Goal: Task Accomplishment & Management: Manage account settings

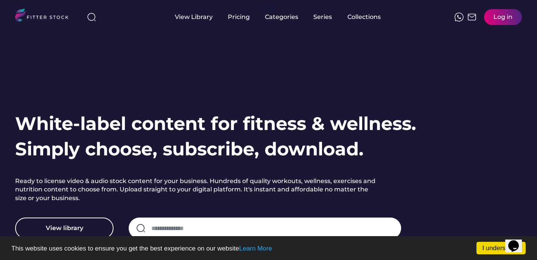
click at [502, 21] on div "Log in" at bounding box center [503, 17] width 19 height 8
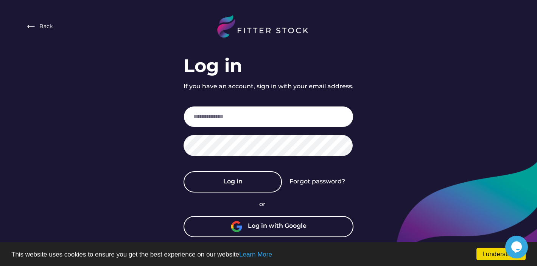
click at [298, 115] on input "email" at bounding box center [269, 116] width 170 height 21
type input "**********"
click at [327, 183] on div "Forgot password?" at bounding box center [318, 181] width 56 height 8
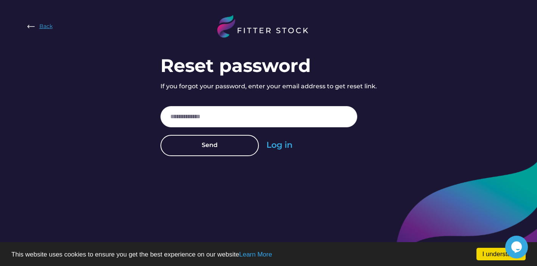
click at [50, 26] on div "Back" at bounding box center [45, 27] width 13 height 8
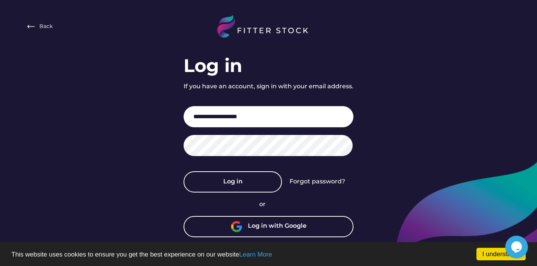
click at [256, 226] on div "Log in with Google" at bounding box center [277, 227] width 59 height 10
click at [309, 181] on div "Forgot password?" at bounding box center [318, 181] width 56 height 8
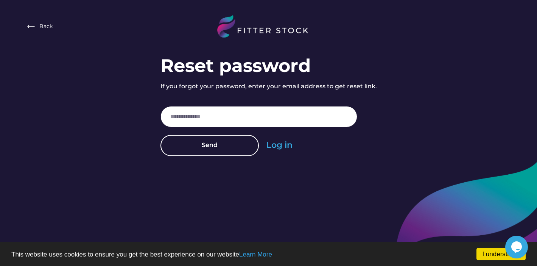
click at [261, 115] on input "email" at bounding box center [259, 116] width 197 height 21
type input "**********"
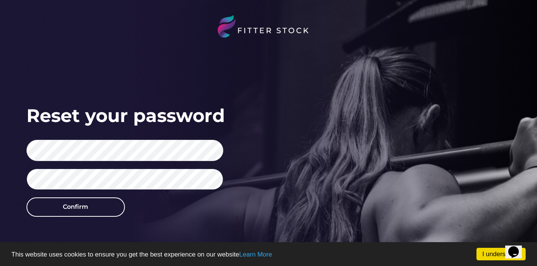
click at [233, 214] on div "Reset your password Confirm" at bounding box center [269, 197] width 485 height 189
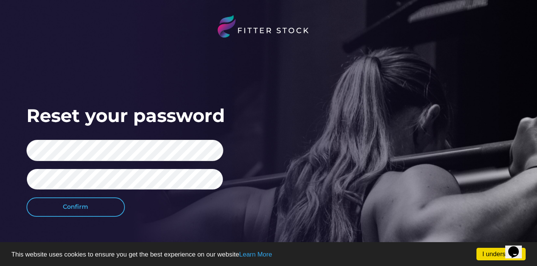
click at [109, 206] on button "Confirm" at bounding box center [76, 206] width 98 height 19
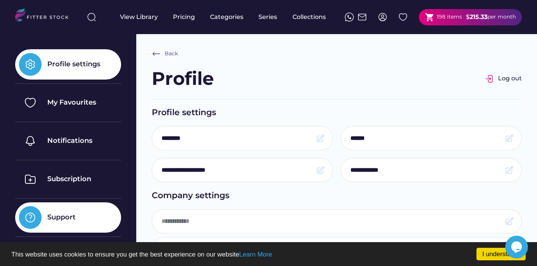
type input "*****"
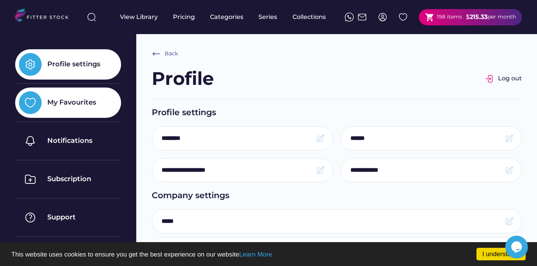
click at [92, 112] on div "My Favourites" at bounding box center [68, 102] width 106 height 30
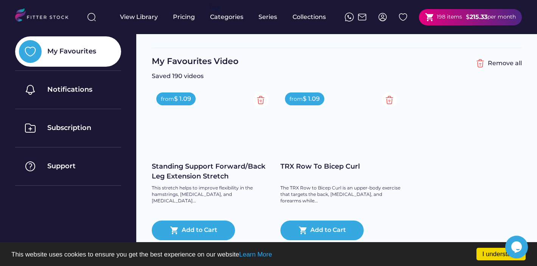
scroll to position [54, 0]
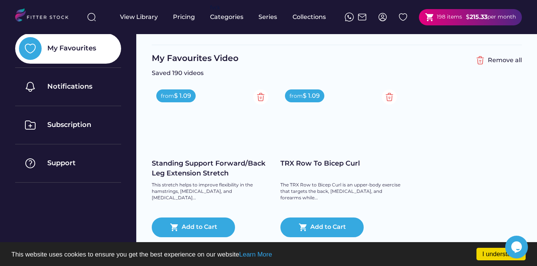
click at [216, 169] on div "Standing Support Forward/Back Leg Extension Stretch" at bounding box center [212, 168] width 121 height 19
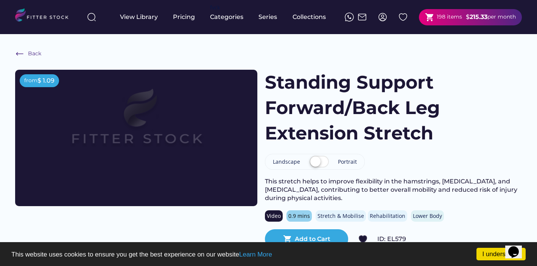
click at [314, 161] on label at bounding box center [319, 162] width 23 height 17
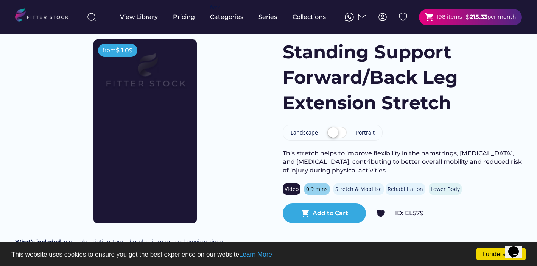
scroll to position [29, 0]
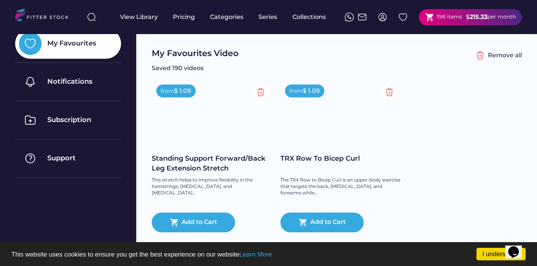
scroll to position [62, 0]
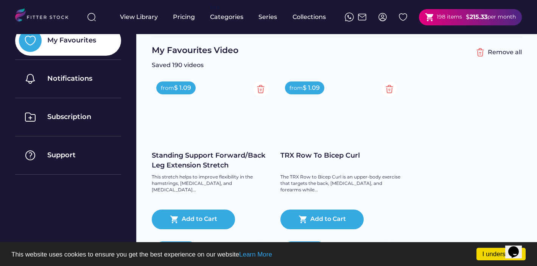
click at [336, 158] on div "TRX Row To Bicep Curl" at bounding box center [341, 155] width 121 height 9
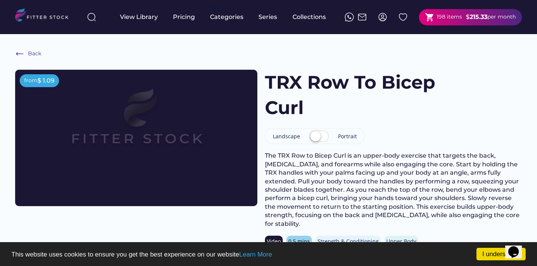
click at [315, 135] on label at bounding box center [319, 136] width 23 height 17
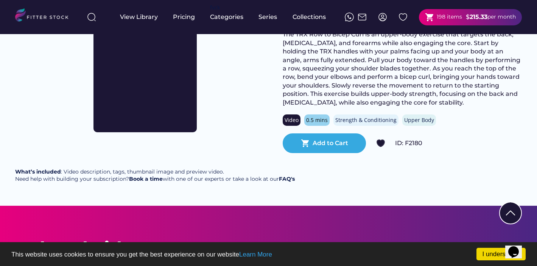
scroll to position [124, 0]
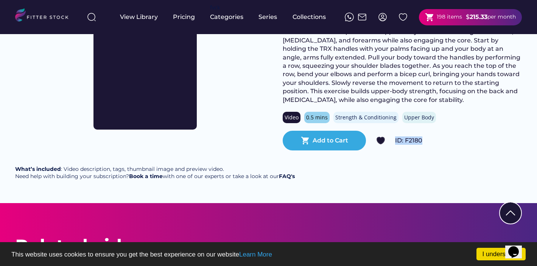
drag, startPoint x: 423, startPoint y: 140, endPoint x: 395, endPoint y: 140, distance: 27.7
click at [395, 140] on div "ID: F2180" at bounding box center [458, 140] width 127 height 8
copy div "ID: F2180"
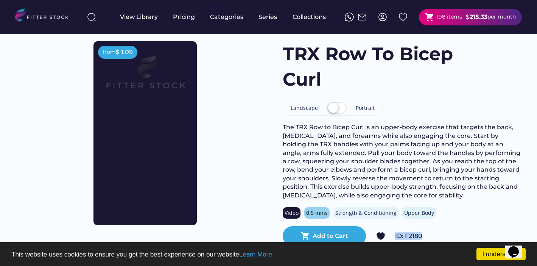
scroll to position [30, 0]
